Goal: Task Accomplishment & Management: Use online tool/utility

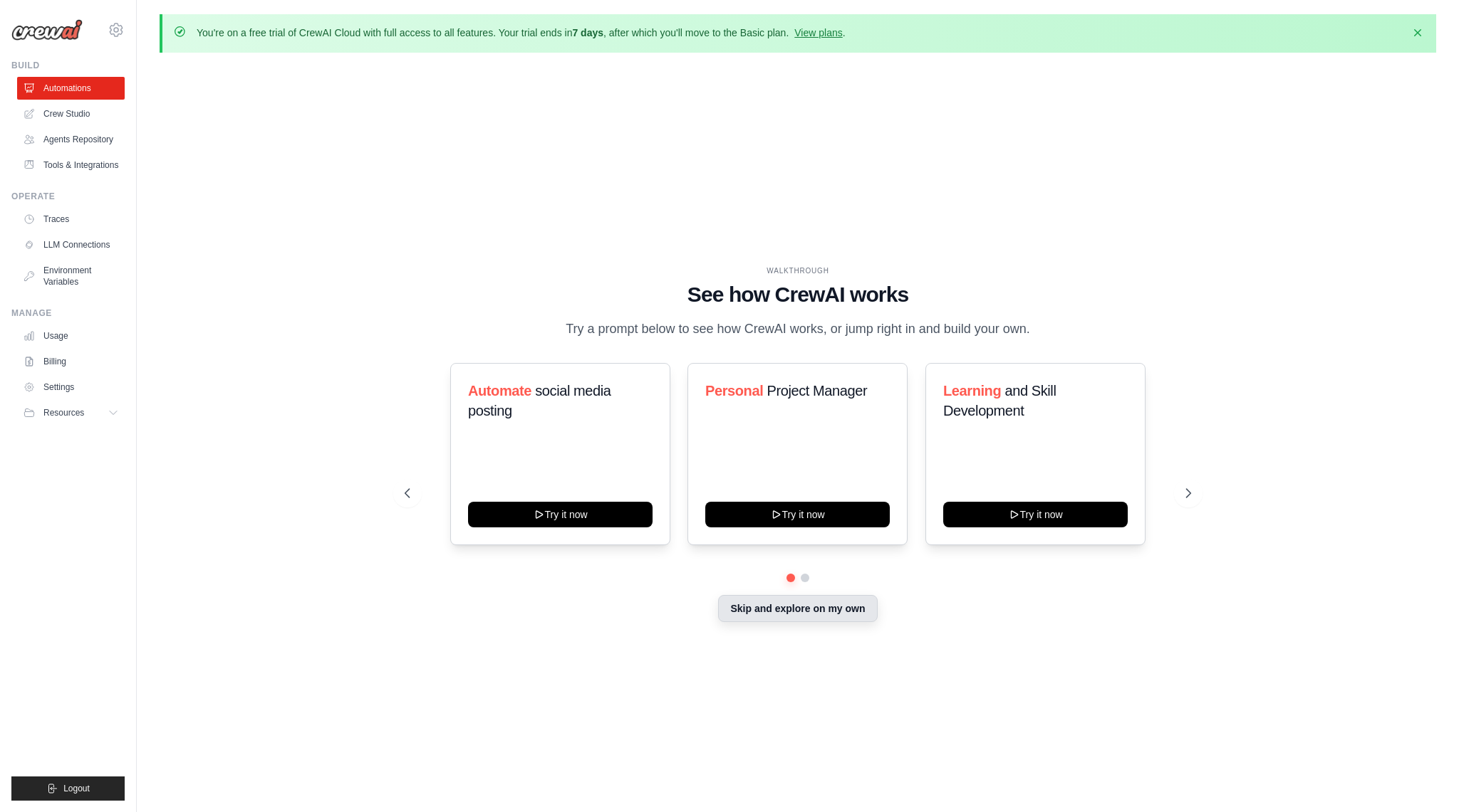
click at [821, 607] on button "Skip and explore on my own" at bounding box center [797, 608] width 159 height 27
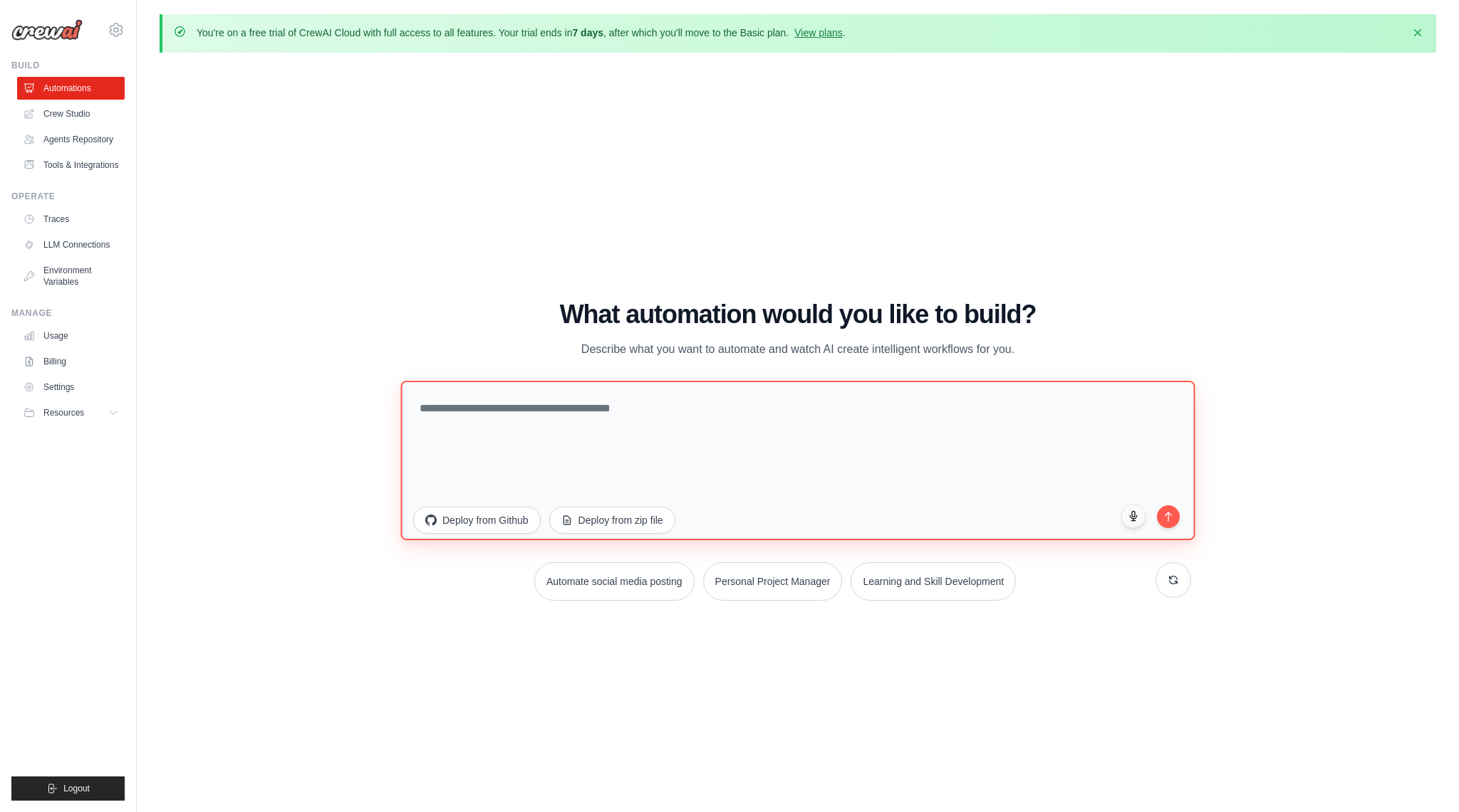
click at [520, 400] on textarea at bounding box center [797, 460] width 794 height 160
paste textarea "**********"
type textarea "**********"
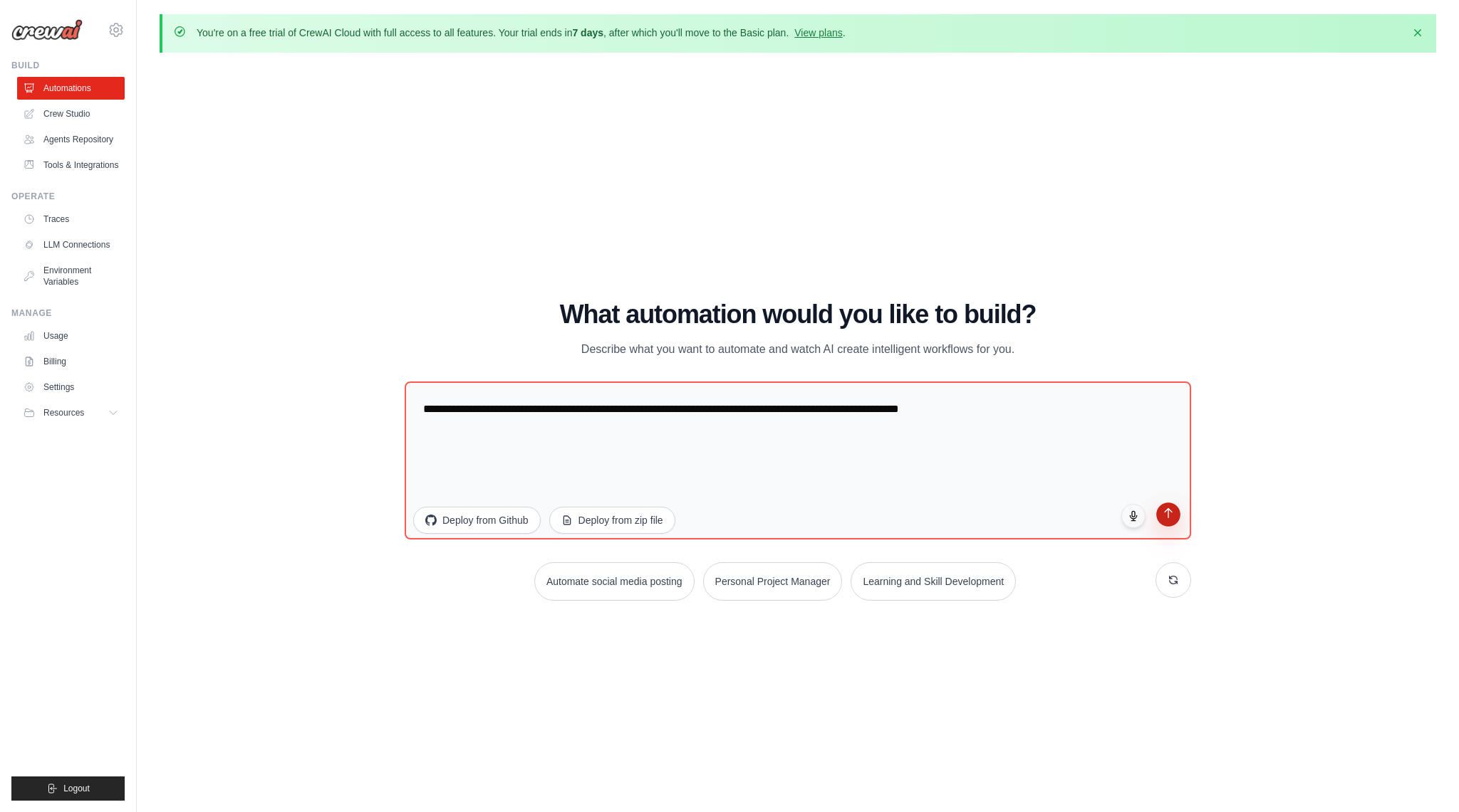
click at [1180, 517] on button "submit" at bounding box center [1167, 515] width 24 height 24
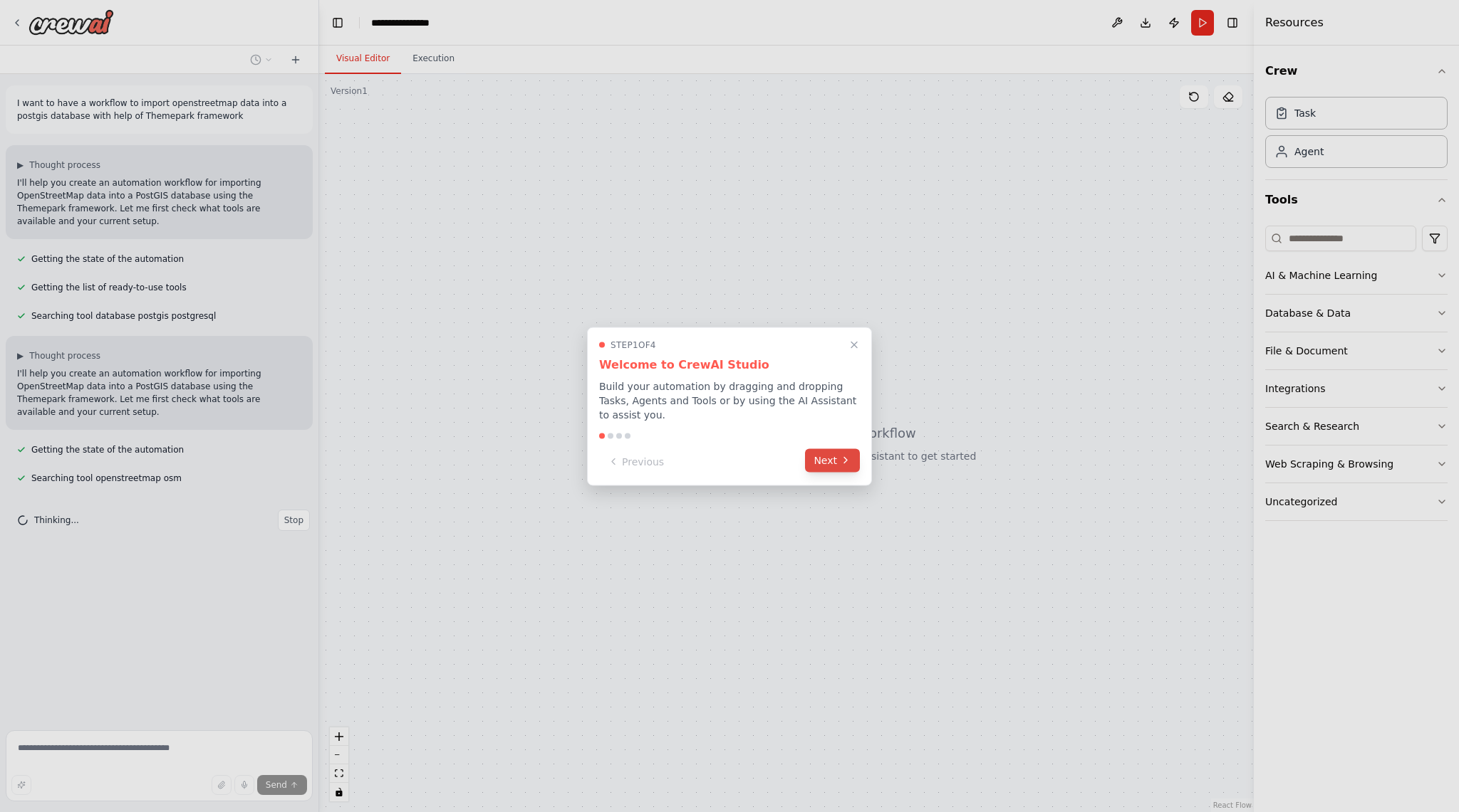
click at [844, 468] on button "Next" at bounding box center [831, 460] width 55 height 24
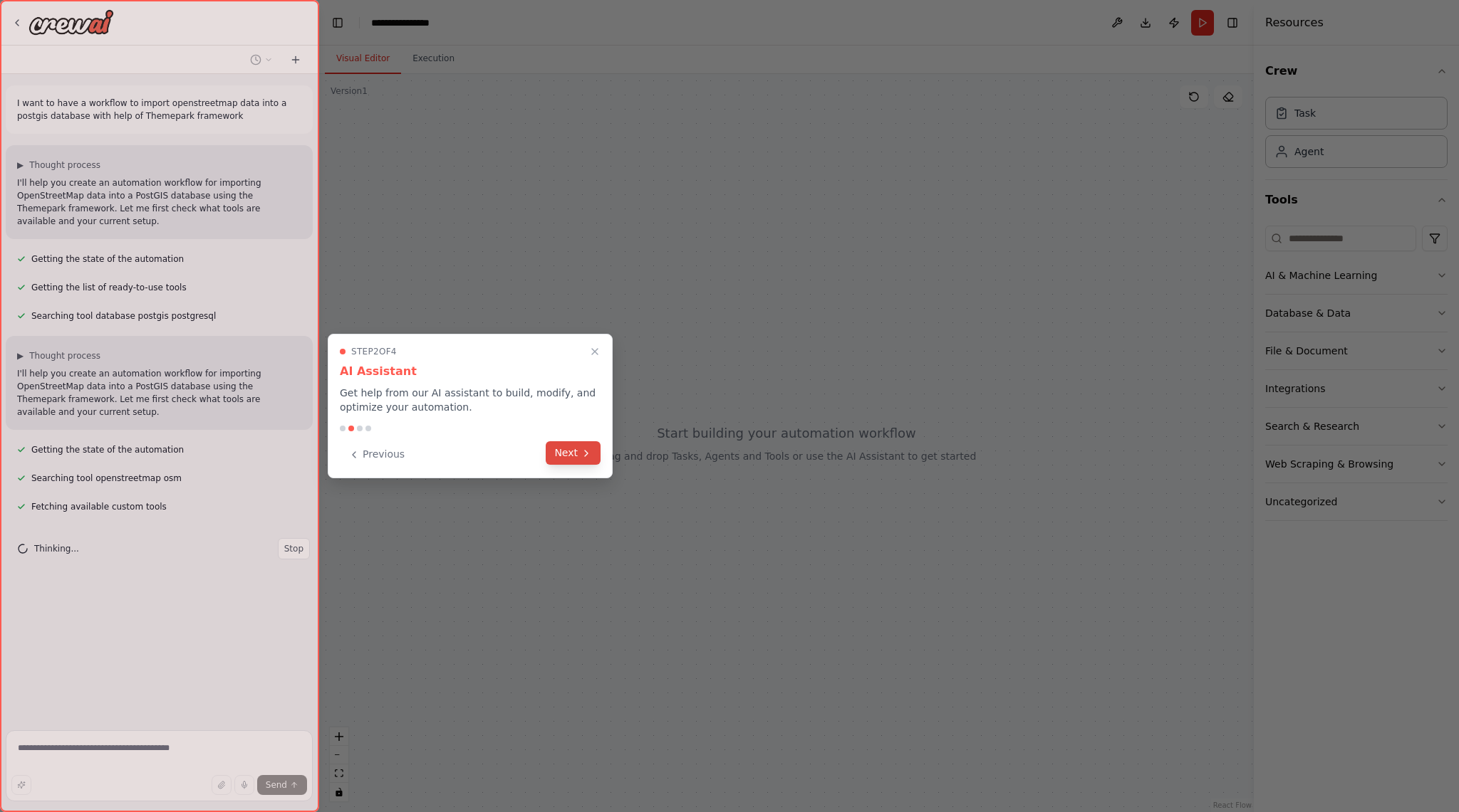
click at [583, 453] on icon at bounding box center [586, 453] width 11 height 11
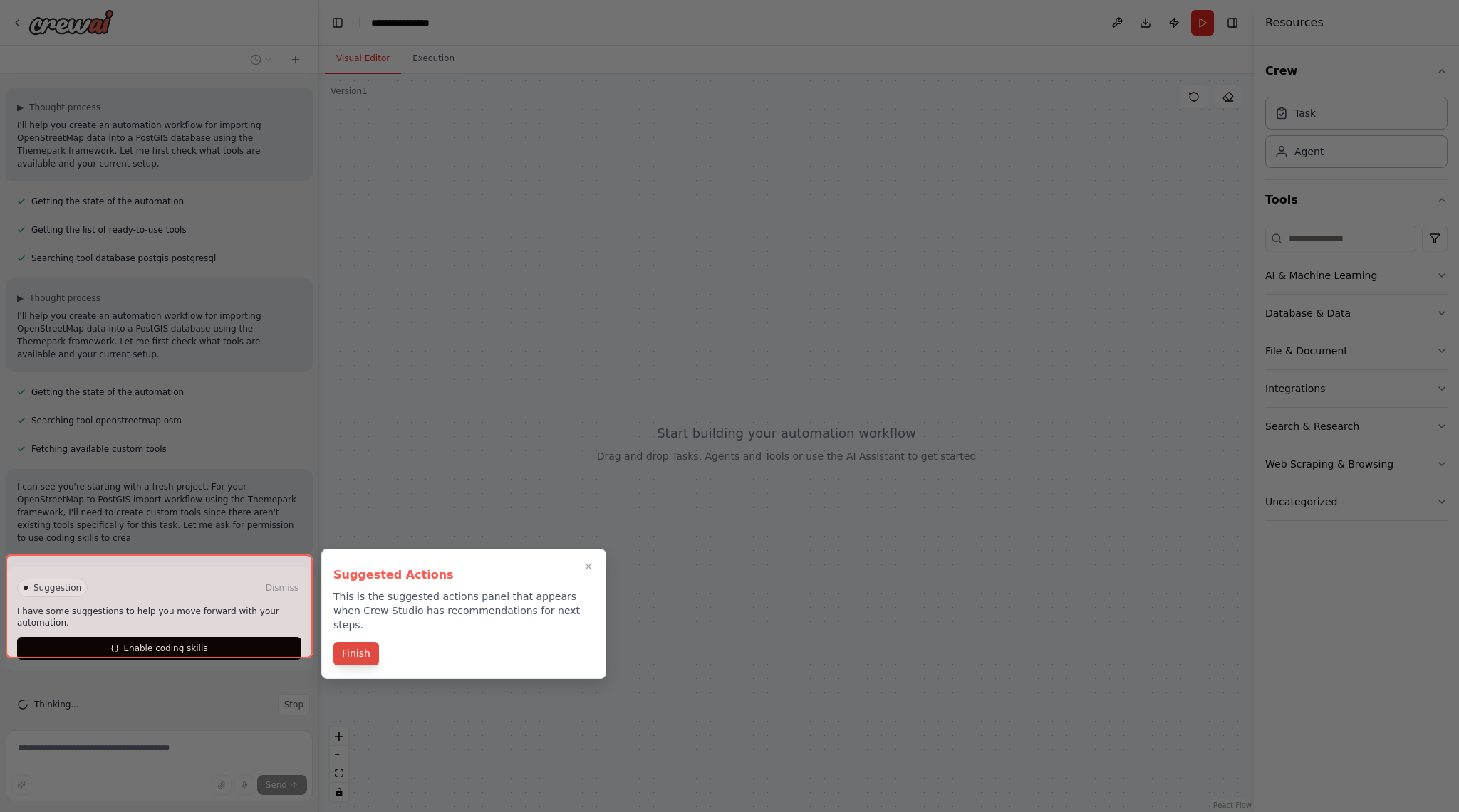
scroll to position [71, 0]
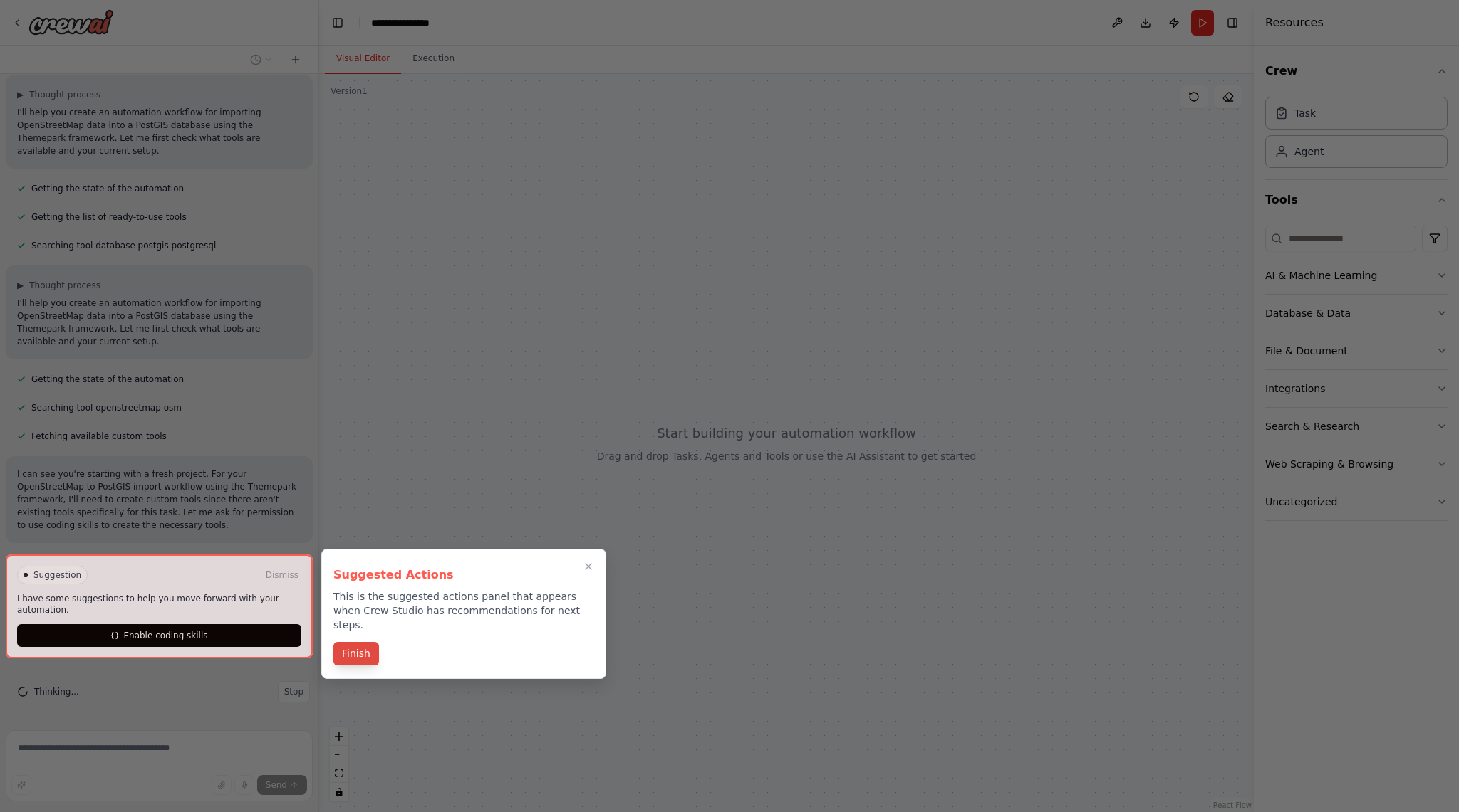
click at [366, 642] on button "Finish" at bounding box center [356, 653] width 46 height 24
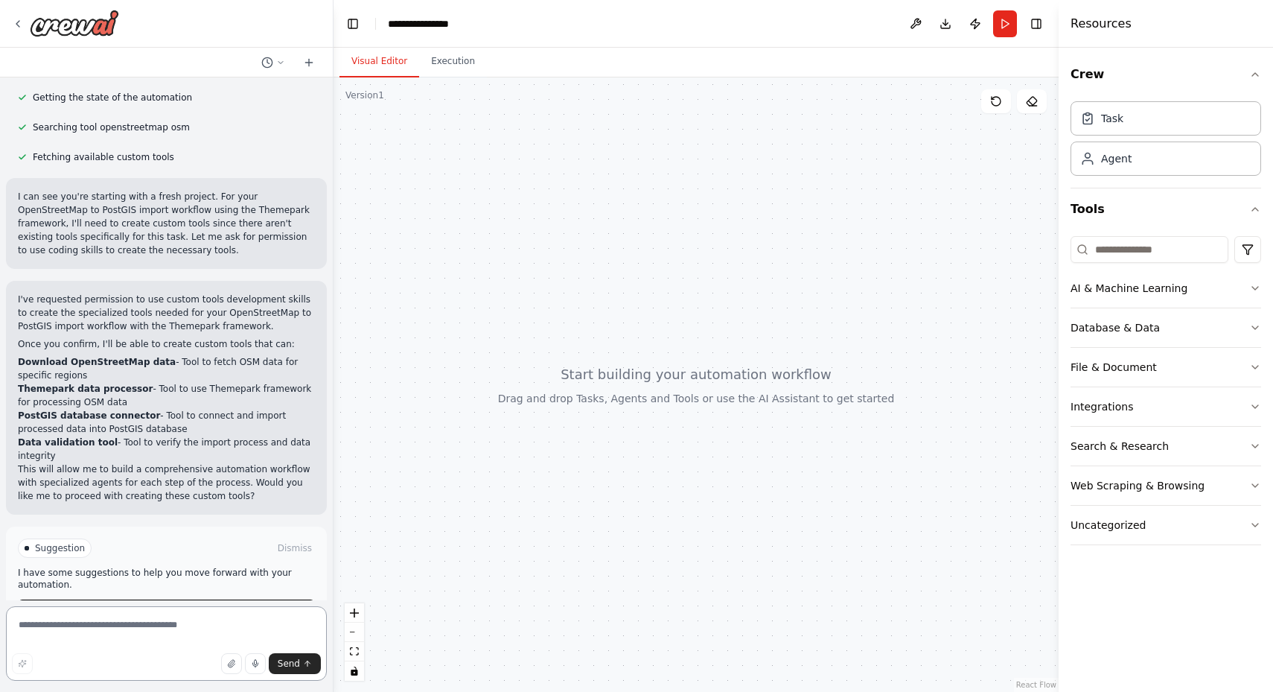
scroll to position [419, 0]
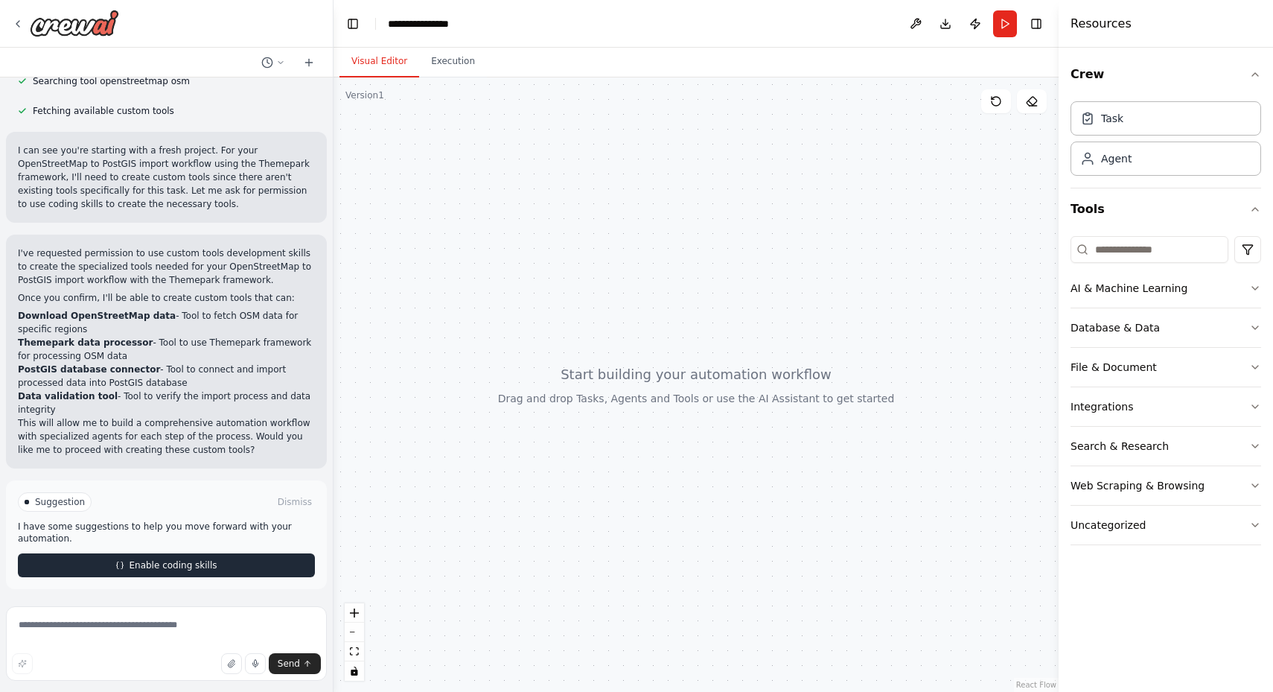
click at [205, 562] on span "Enable coding skills" at bounding box center [173, 565] width 88 height 12
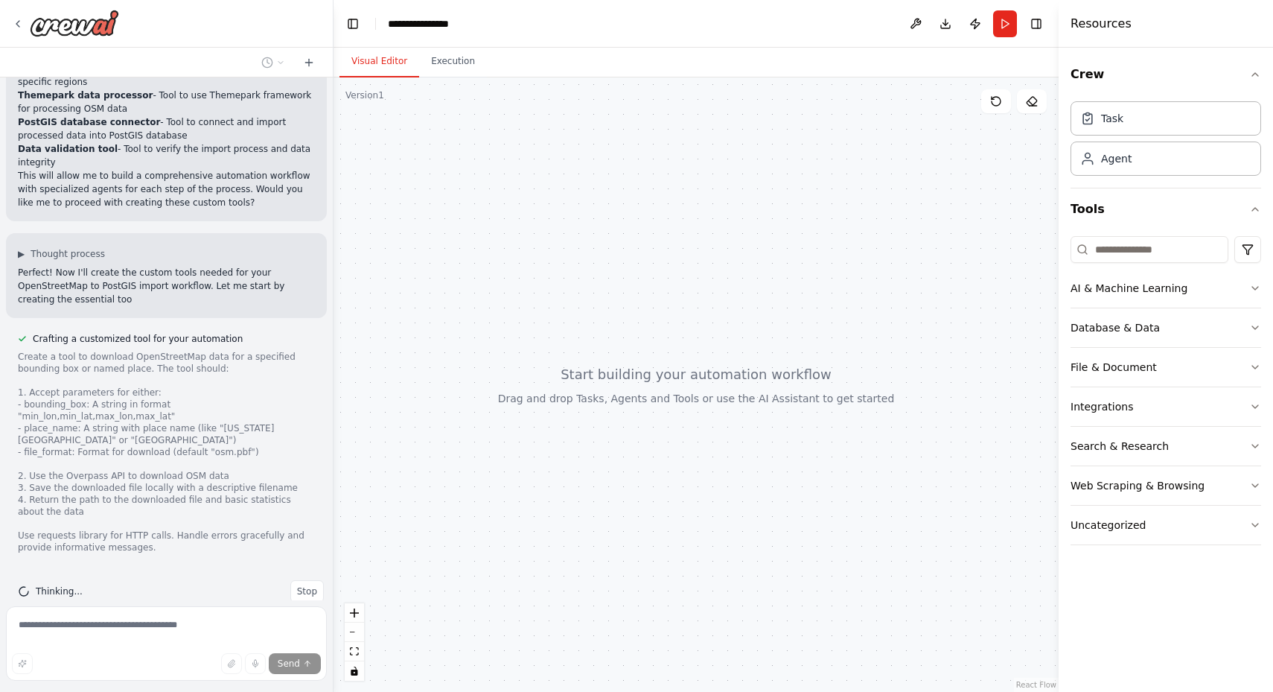
scroll to position [680, 0]
